Goal: Browse casually: Explore the website without a specific task or goal

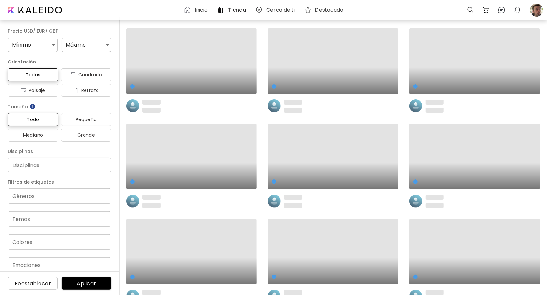
click at [201, 11] on h6 "Inicio" at bounding box center [200, 9] width 13 height 5
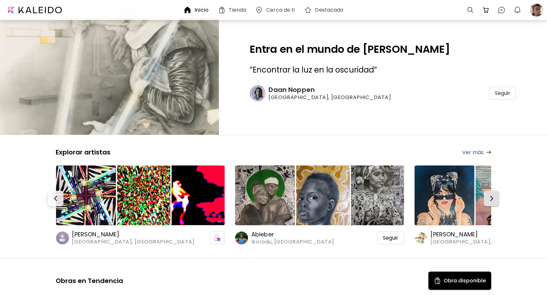
click at [491, 197] on img "button" at bounding box center [491, 198] width 8 height 8
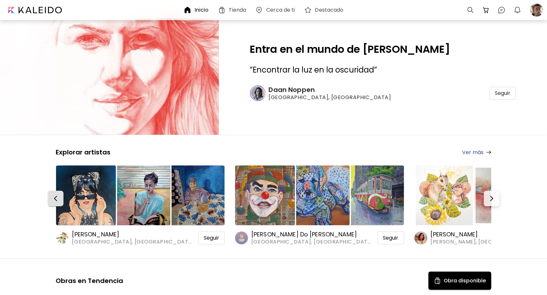
click at [58, 199] on img "button" at bounding box center [56, 198] width 8 height 8
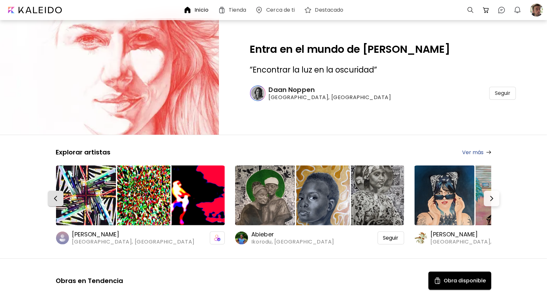
click at [58, 199] on img "button" at bounding box center [56, 198] width 8 height 8
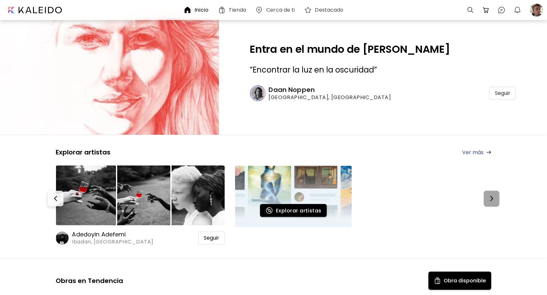
click at [493, 197] on img "button" at bounding box center [491, 198] width 8 height 8
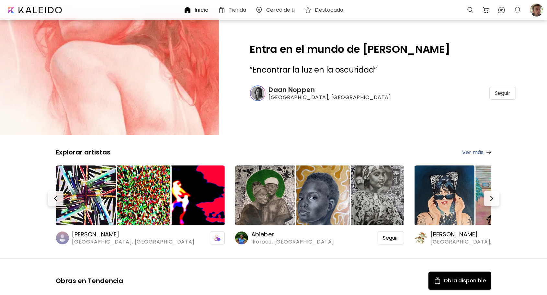
click at [92, 234] on h6 "[PERSON_NAME]" at bounding box center [133, 234] width 122 height 8
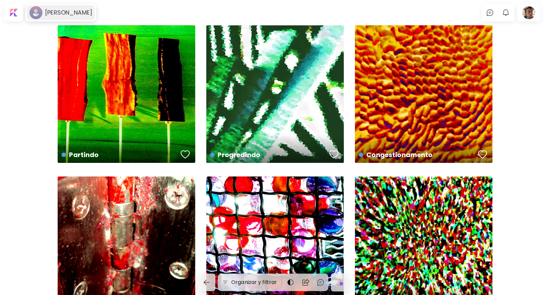
click at [51, 11] on h6 "[PERSON_NAME]" at bounding box center [68, 13] width 47 height 8
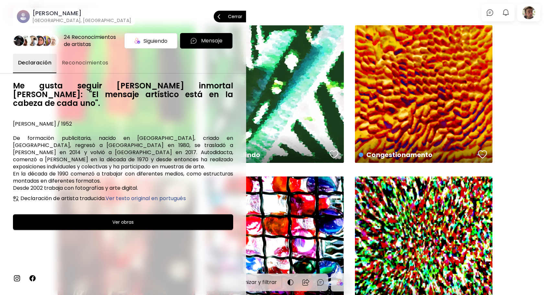
click at [230, 15] on p "Cerrar" at bounding box center [235, 16] width 14 height 5
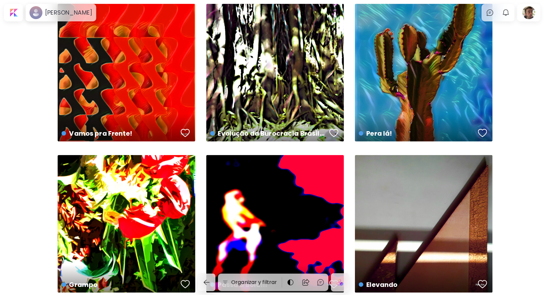
scroll to position [291, 0]
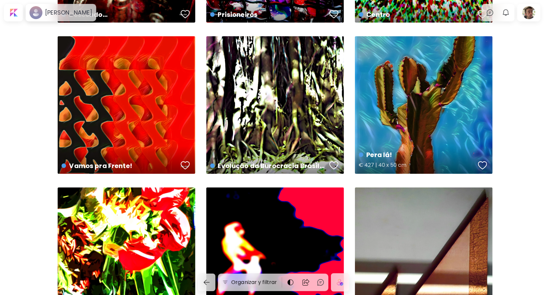
click at [484, 165] on div "button" at bounding box center [482, 166] width 9 height 10
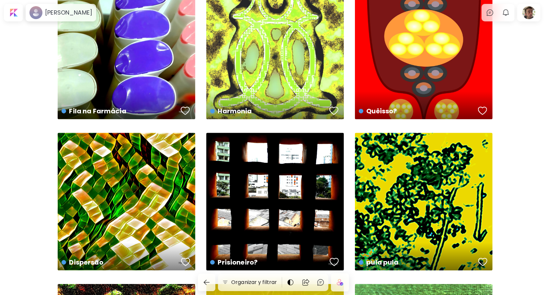
scroll to position [1262, 0]
